Goal: Task Accomplishment & Management: Manage account settings

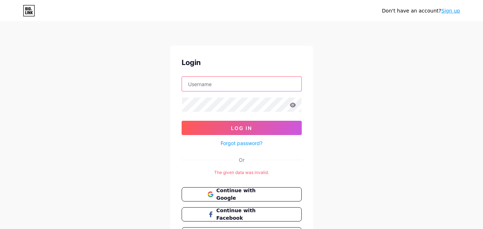
click at [210, 83] on input "text" at bounding box center [241, 84] width 119 height 14
type input "aqualivin64@gmail.com"
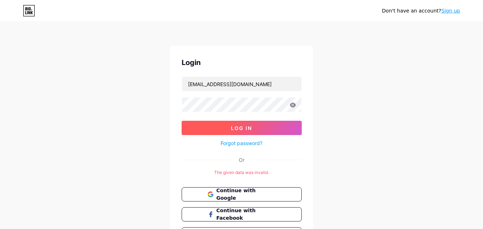
click at [250, 129] on span "Log In" at bounding box center [241, 128] width 21 height 6
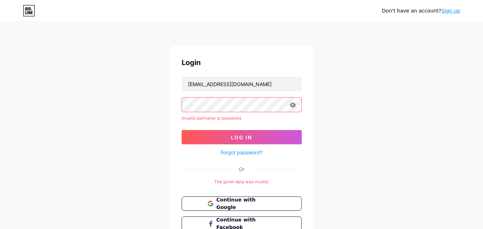
click at [292, 106] on icon at bounding box center [293, 105] width 6 height 5
click at [294, 106] on icon at bounding box center [293, 105] width 6 height 5
